Goal: Task Accomplishment & Management: Complete application form

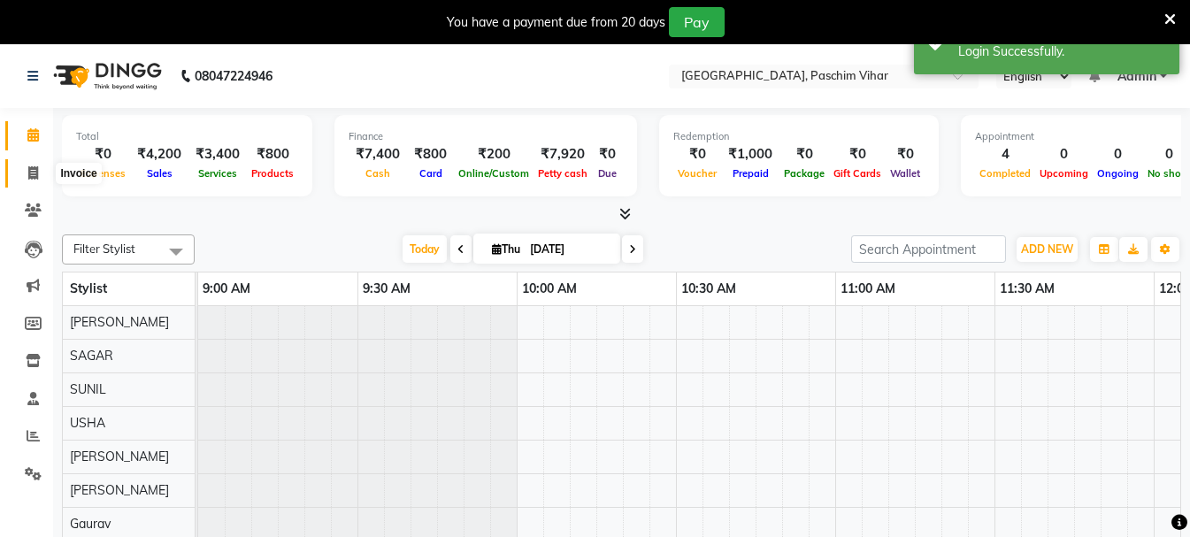
click at [33, 175] on icon at bounding box center [33, 172] width 10 height 13
select select "service"
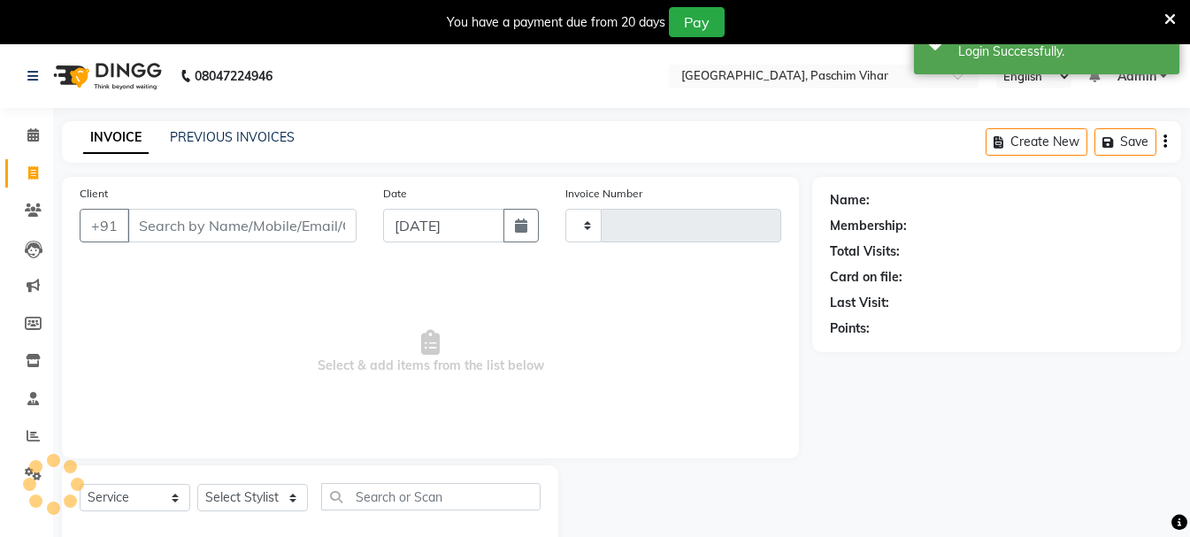
type input "3421"
select select "223"
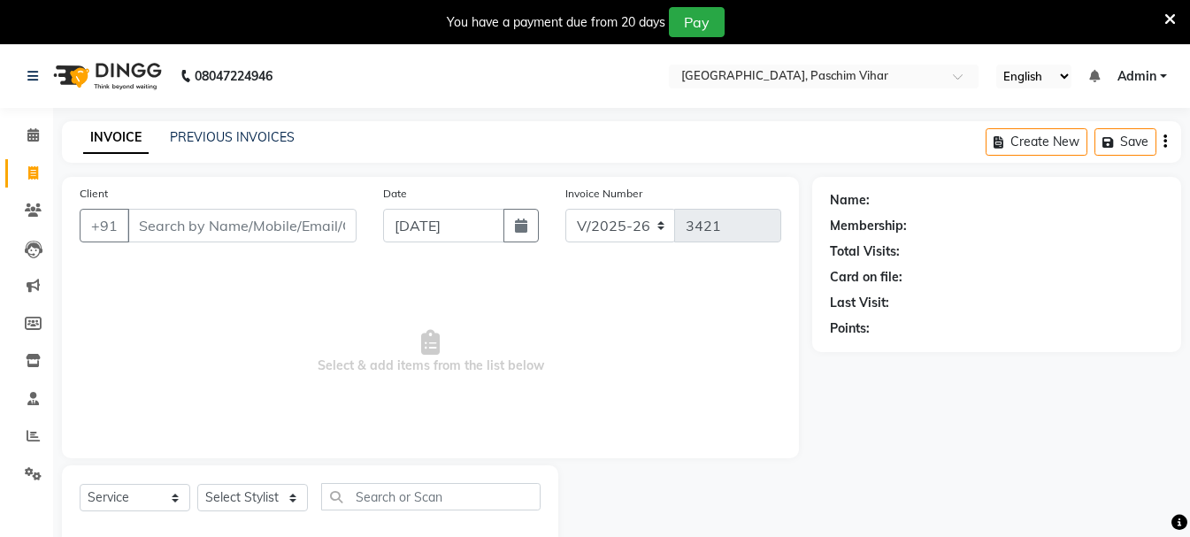
click at [236, 148] on div "INVOICE PREVIOUS INVOICES" at bounding box center [189, 138] width 254 height 20
click at [240, 134] on link "PREVIOUS INVOICES" at bounding box center [232, 137] width 125 height 16
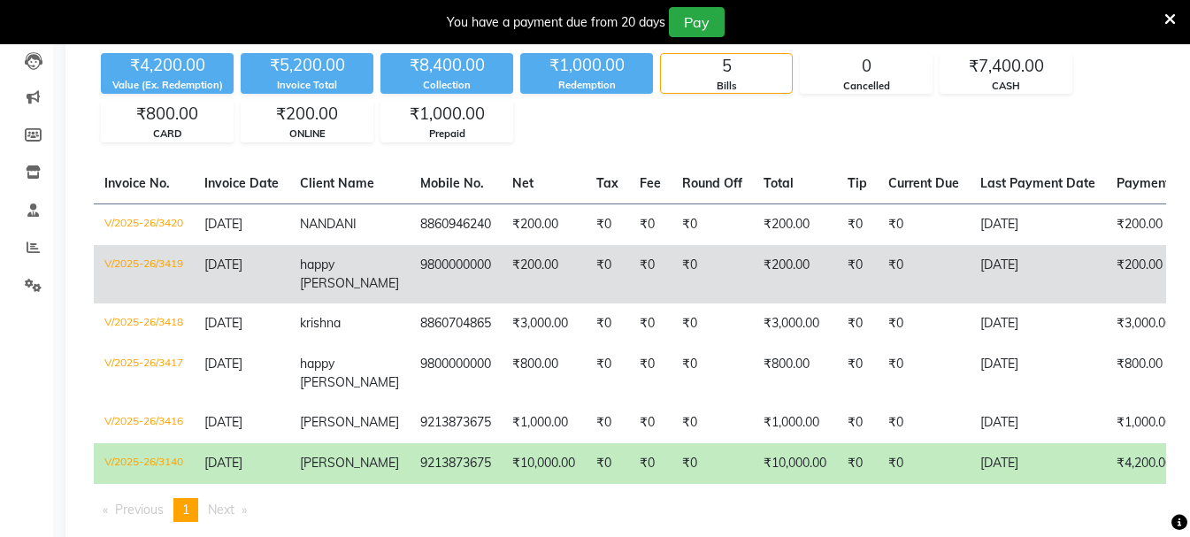
scroll to position [121, 0]
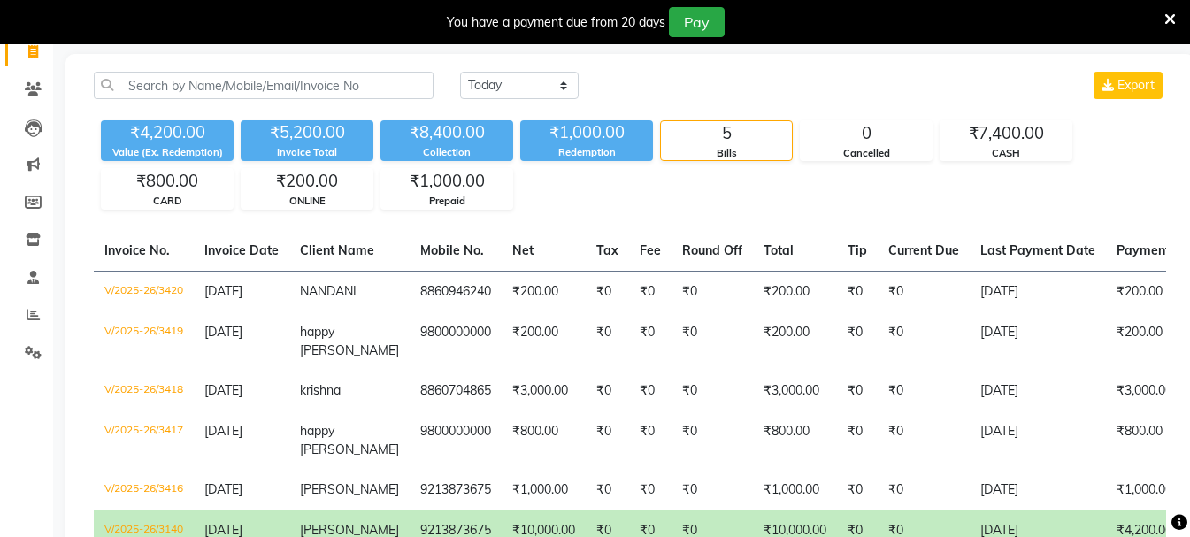
click at [1165, 21] on icon at bounding box center [1170, 20] width 12 height 16
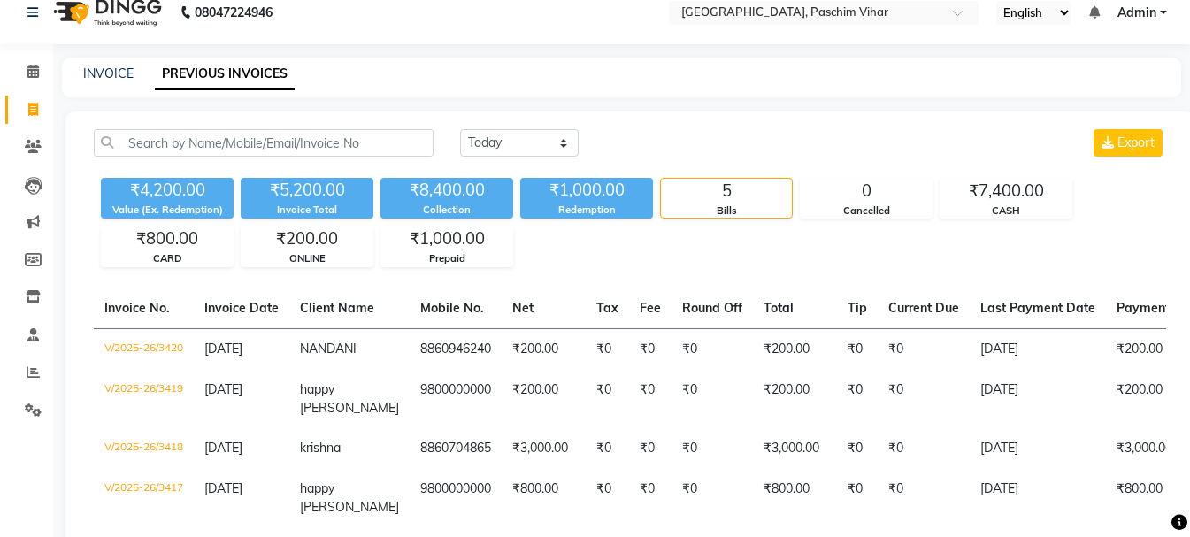
scroll to position [0, 0]
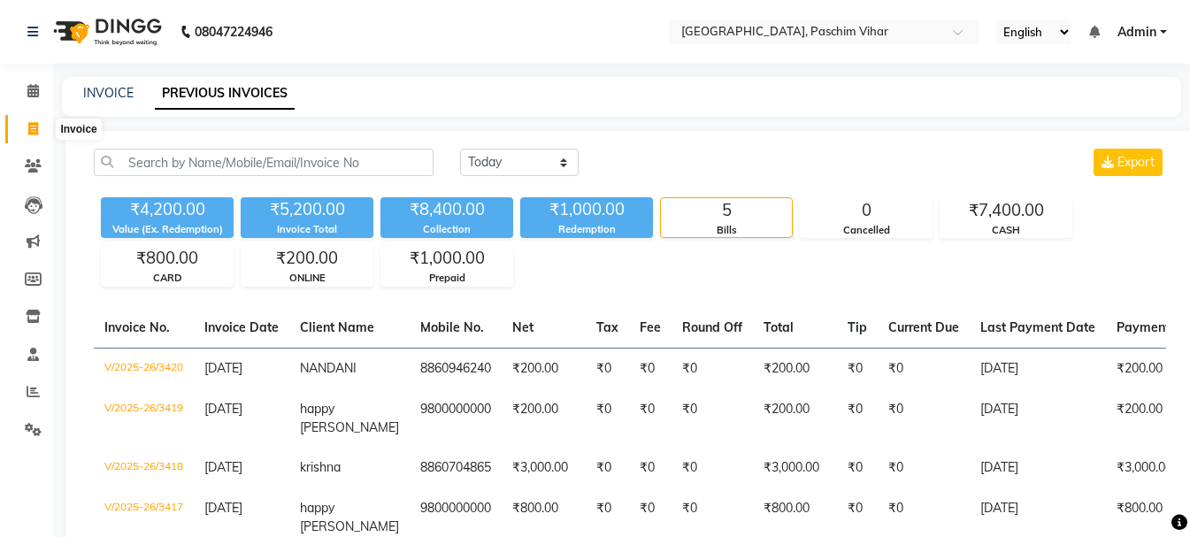
click at [32, 122] on icon at bounding box center [33, 128] width 10 height 13
select select "service"
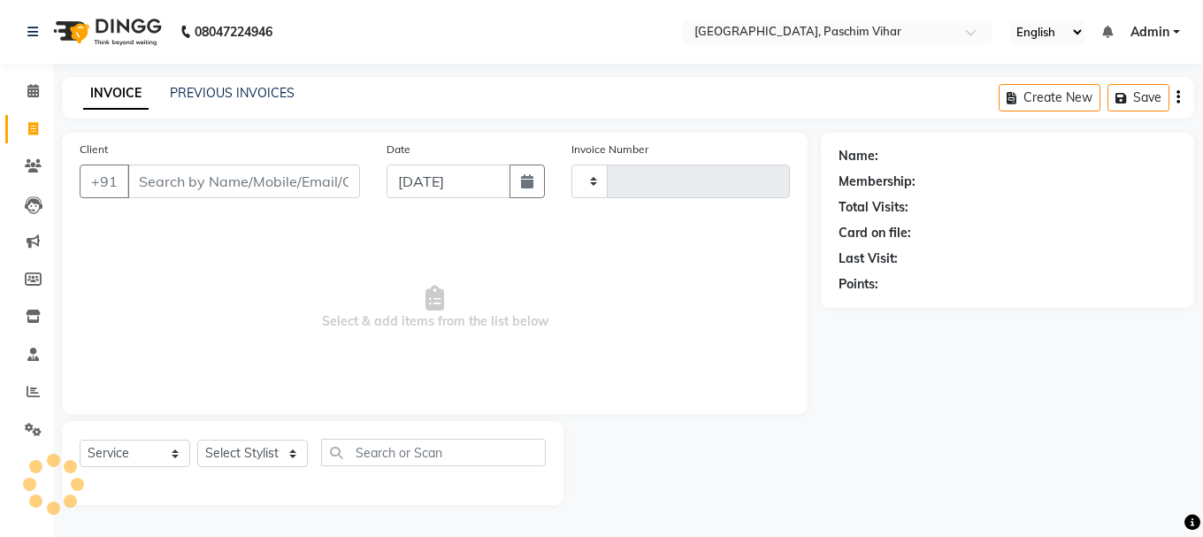
type input "3421"
select select "223"
click at [195, 175] on input "Client" at bounding box center [243, 182] width 233 height 34
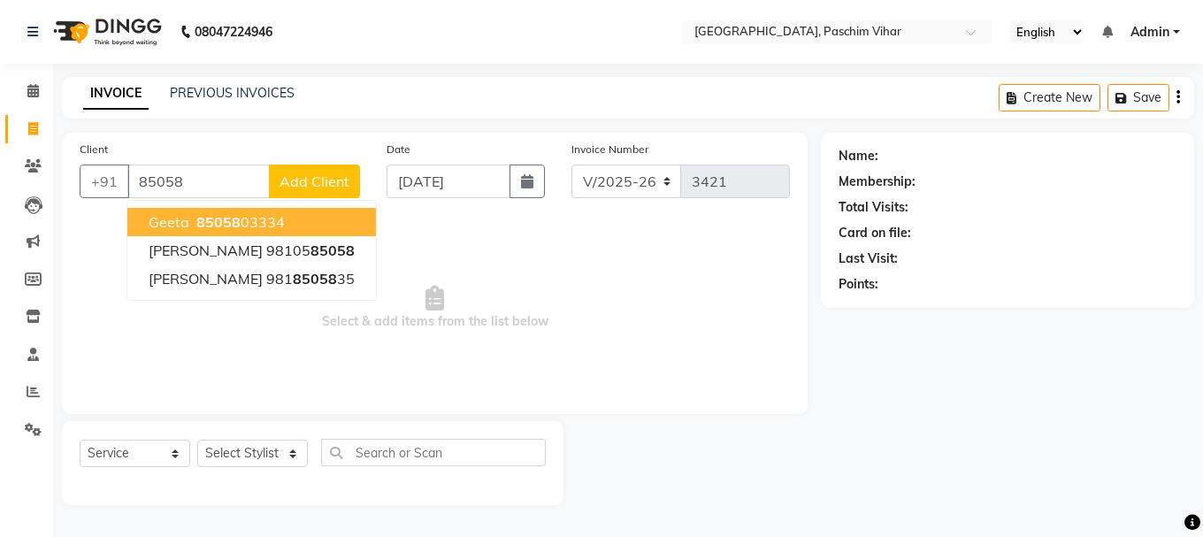
click at [298, 231] on button "geeta 85058 03334" at bounding box center [251, 222] width 249 height 28
type input "8505803334"
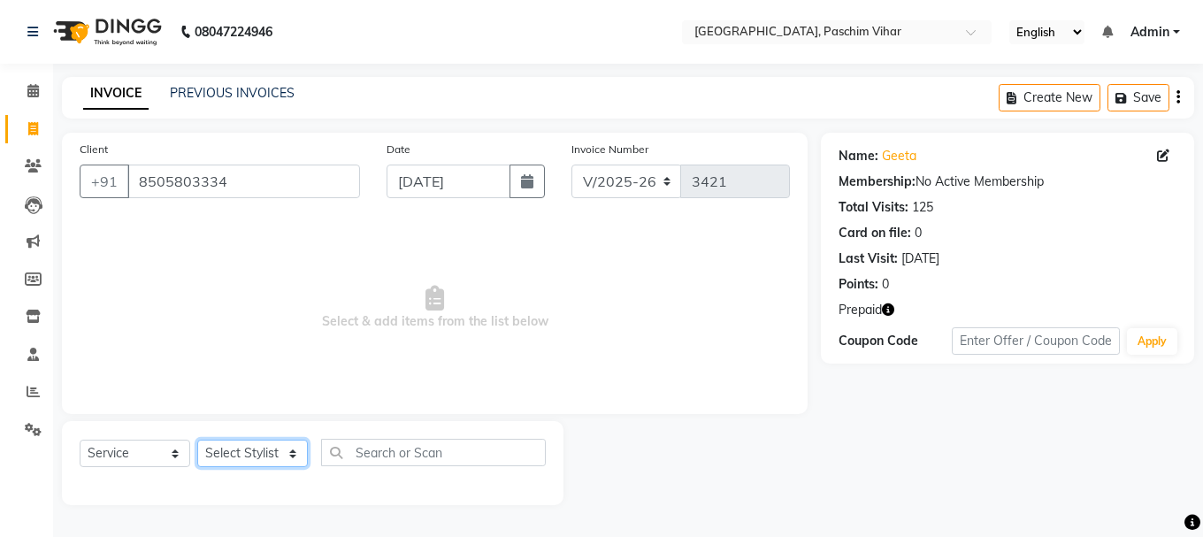
click at [257, 449] on select "Select Stylist Akash Anu Arun Gaurav [PERSON_NAME] [PERSON_NAME] [PERSON_NAME] …" at bounding box center [252, 453] width 111 height 27
select select "25198"
click at [197, 440] on select "Select Stylist Akash Anu Arun Gaurav [PERSON_NAME] [PERSON_NAME] [PERSON_NAME] …" at bounding box center [252, 453] width 111 height 27
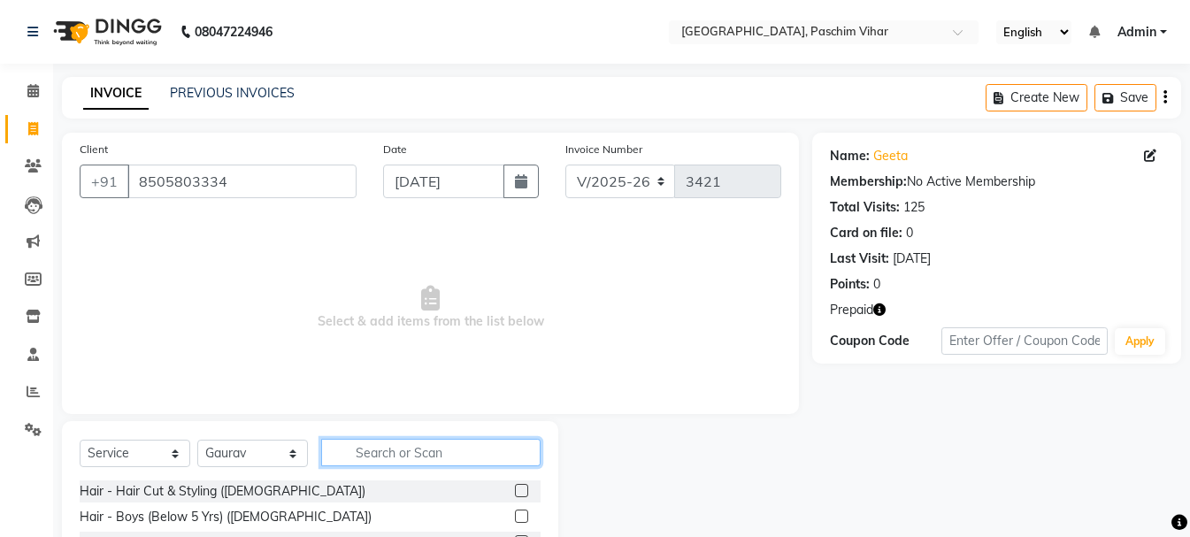
click at [374, 452] on input "text" at bounding box center [430, 452] width 219 height 27
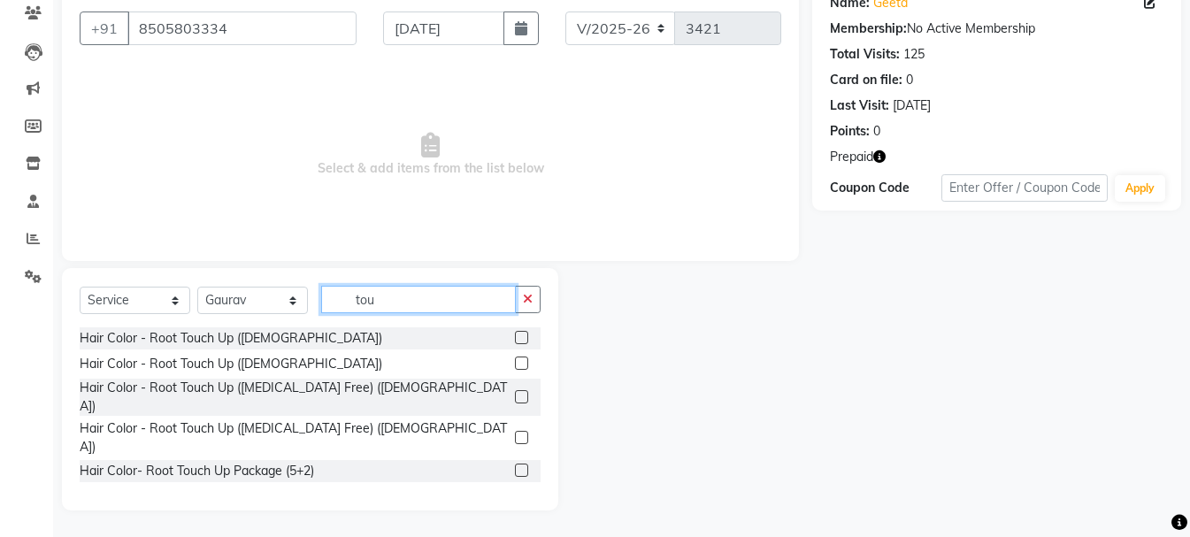
scroll to position [123, 0]
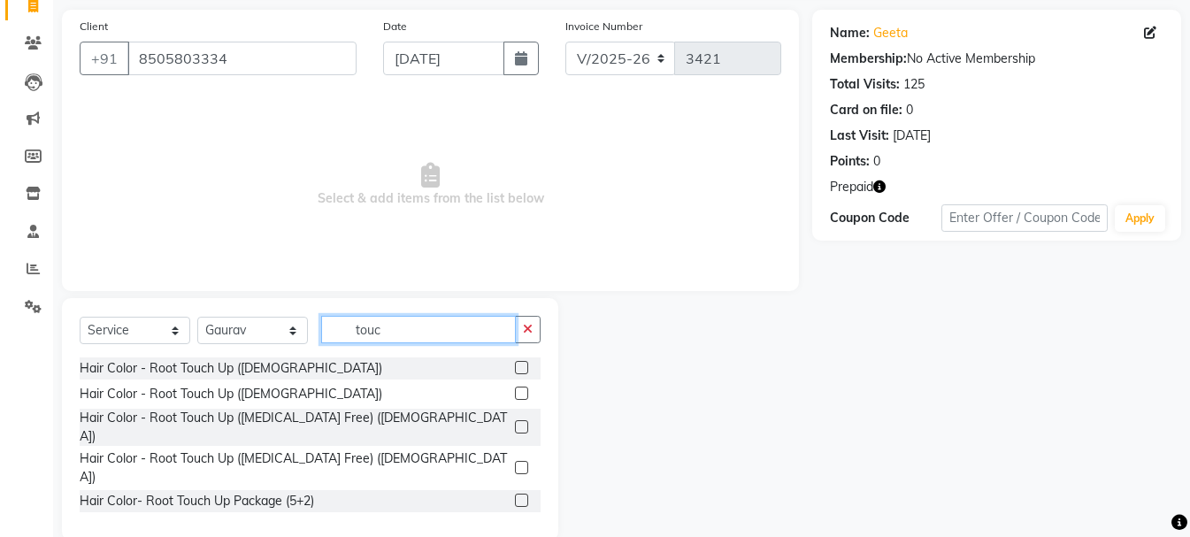
type input "touc"
click at [520, 420] on label at bounding box center [521, 426] width 13 height 13
click at [520, 422] on input "checkbox" at bounding box center [521, 428] width 12 height 12
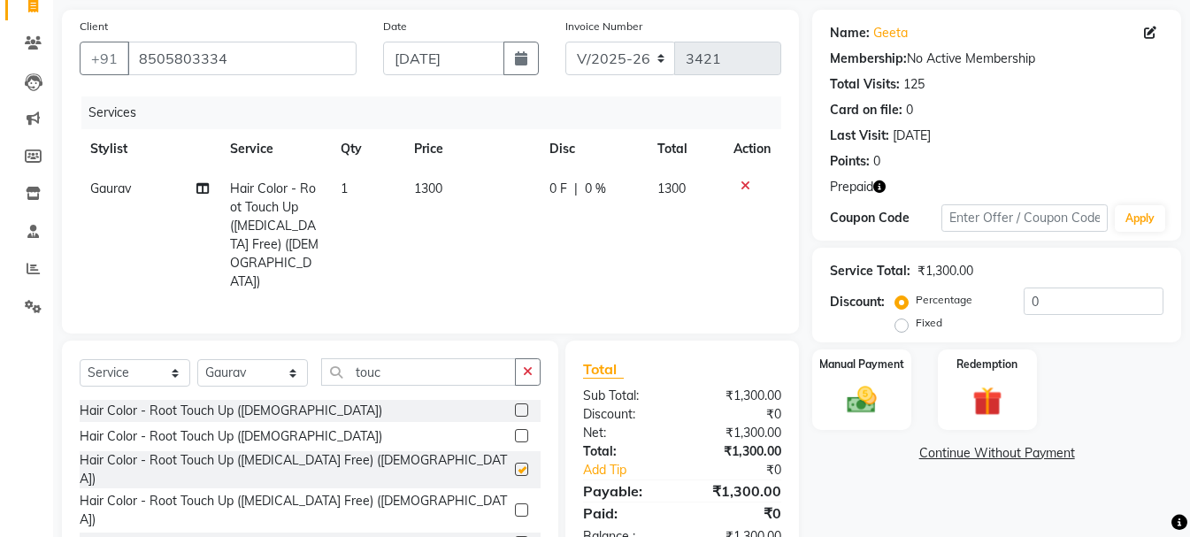
checkbox input "false"
click at [995, 410] on img at bounding box center [988, 401] width 50 height 38
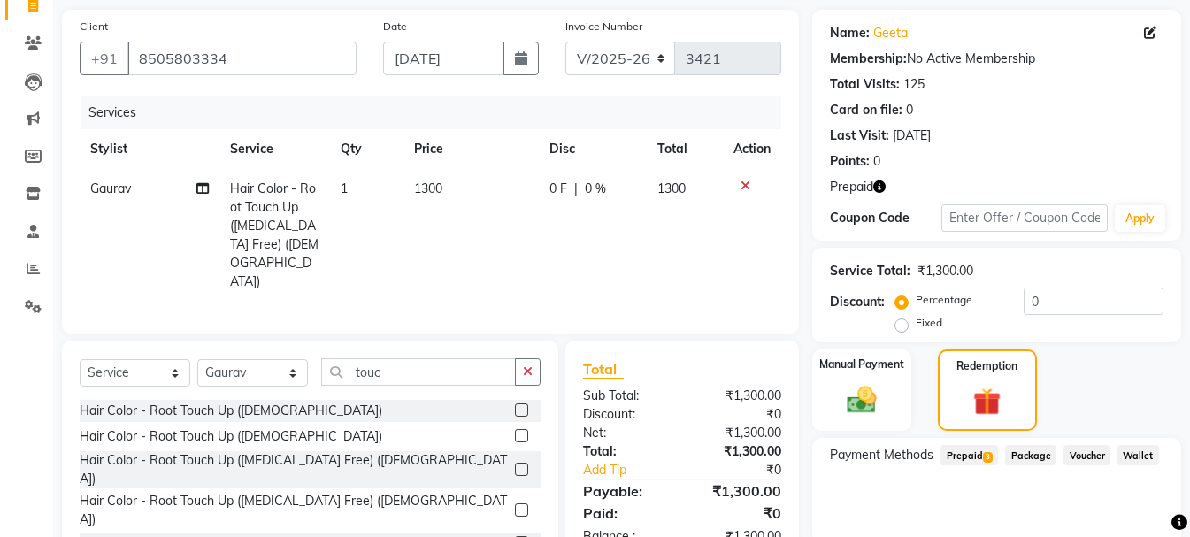
click at [978, 454] on span "Prepaid 3" at bounding box center [970, 455] width 58 height 20
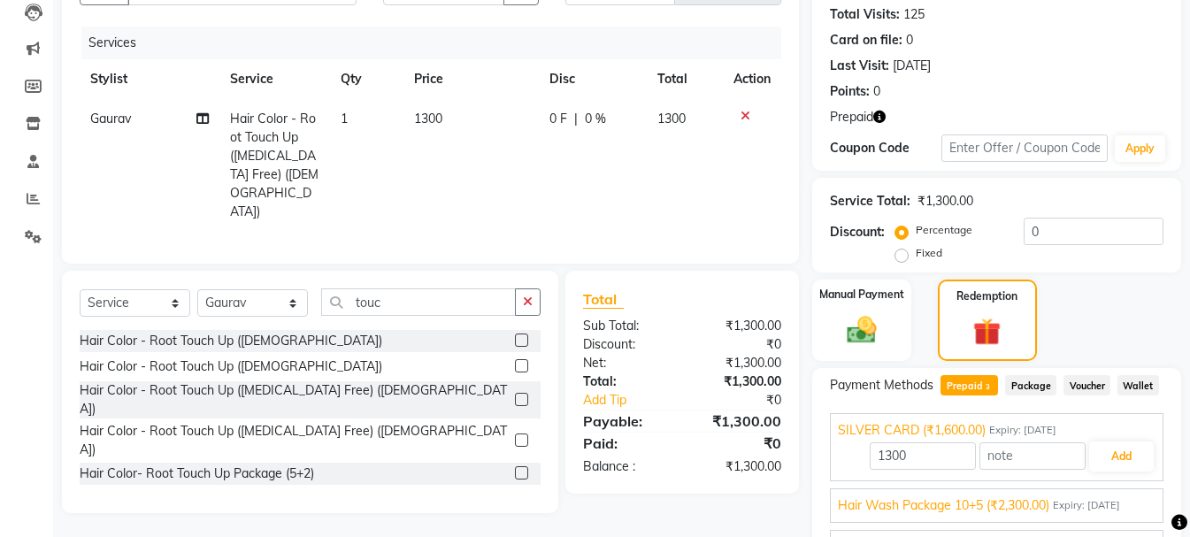
scroll to position [290, 0]
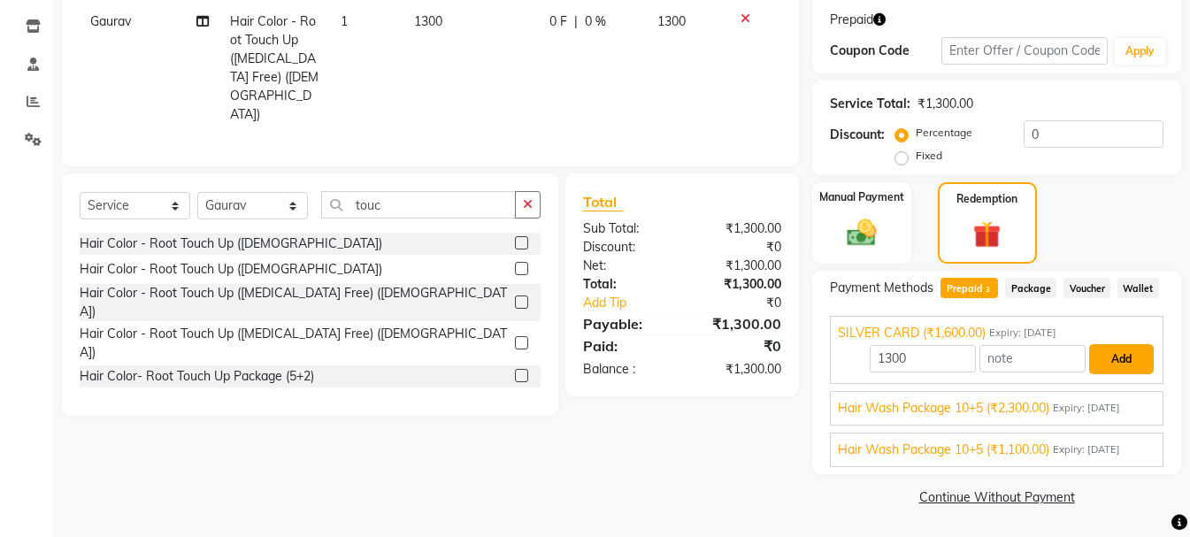
click at [1131, 358] on button "Add" at bounding box center [1121, 359] width 65 height 30
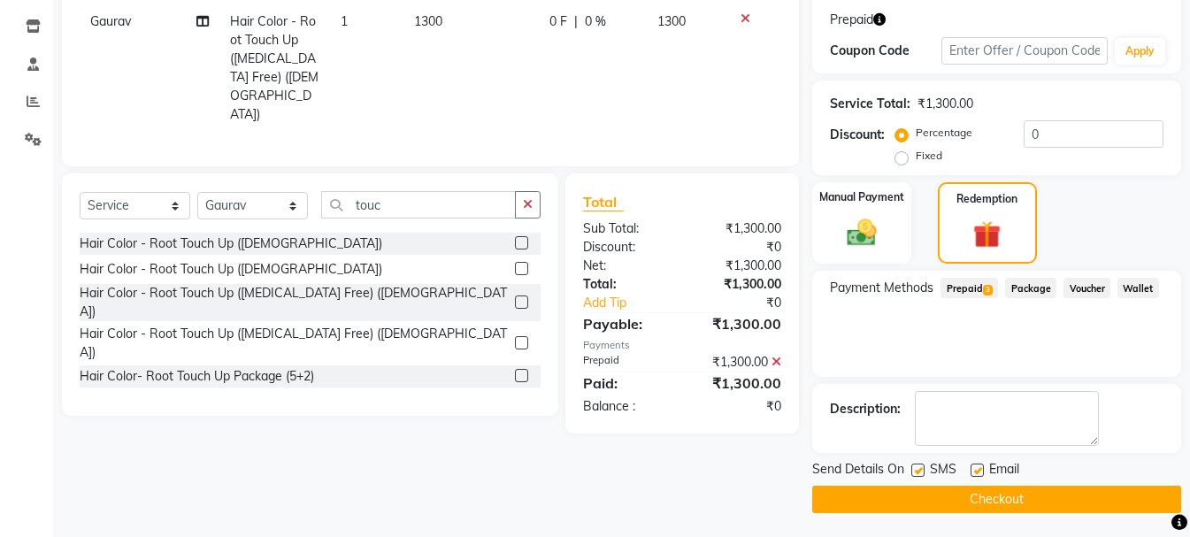
click at [1007, 501] on button "Checkout" at bounding box center [996, 499] width 369 height 27
